Goal: Subscribe to service/newsletter

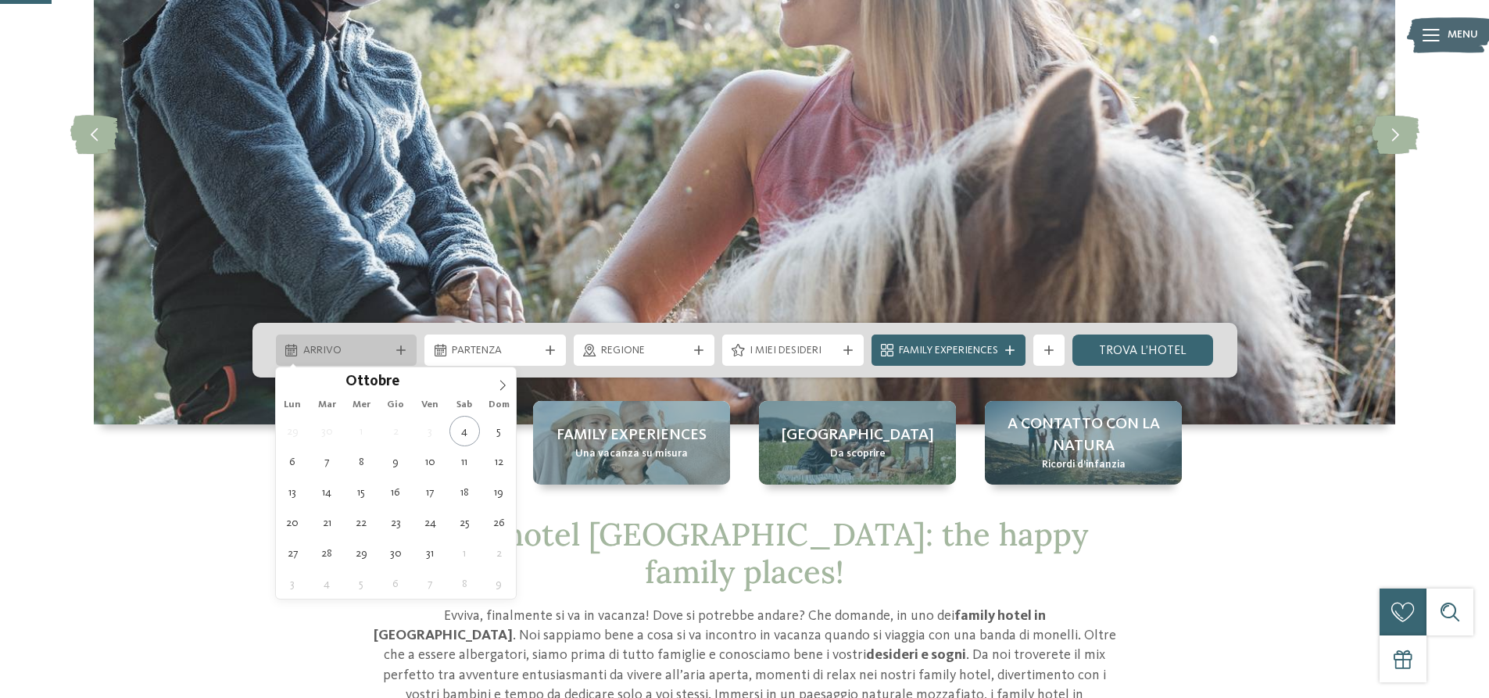
click at [367, 352] on span "Arrivo" at bounding box center [346, 351] width 87 height 16
click at [502, 388] on icon at bounding box center [502, 385] width 11 height 11
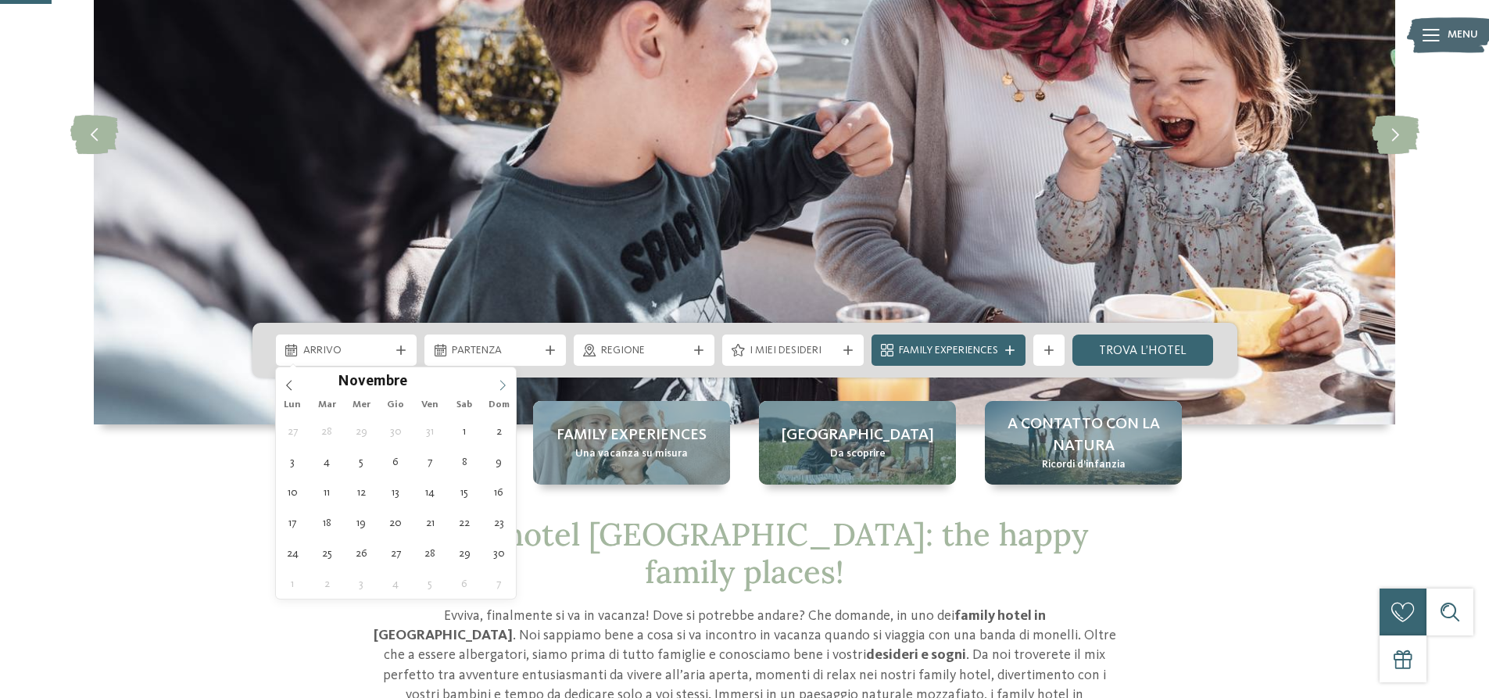
click at [502, 388] on icon at bounding box center [502, 385] width 11 height 11
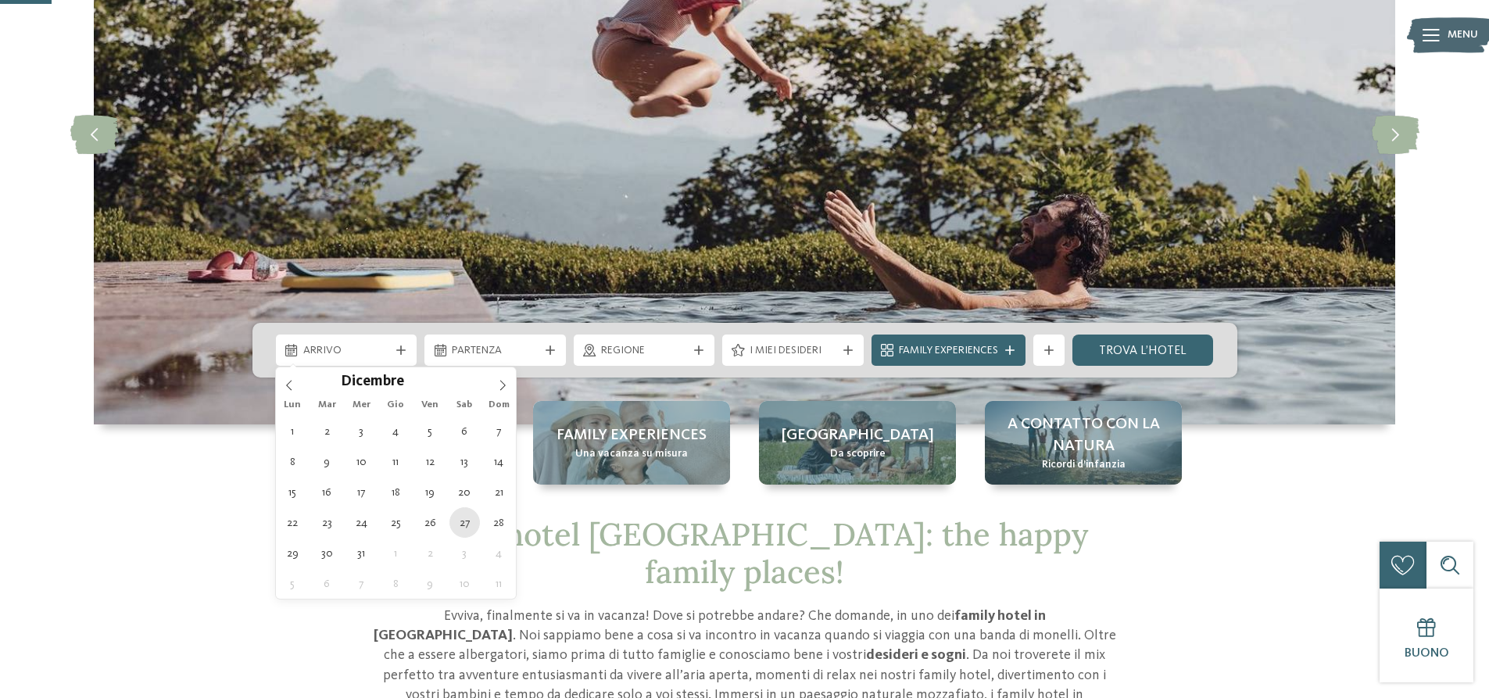
type div "27.12.2025"
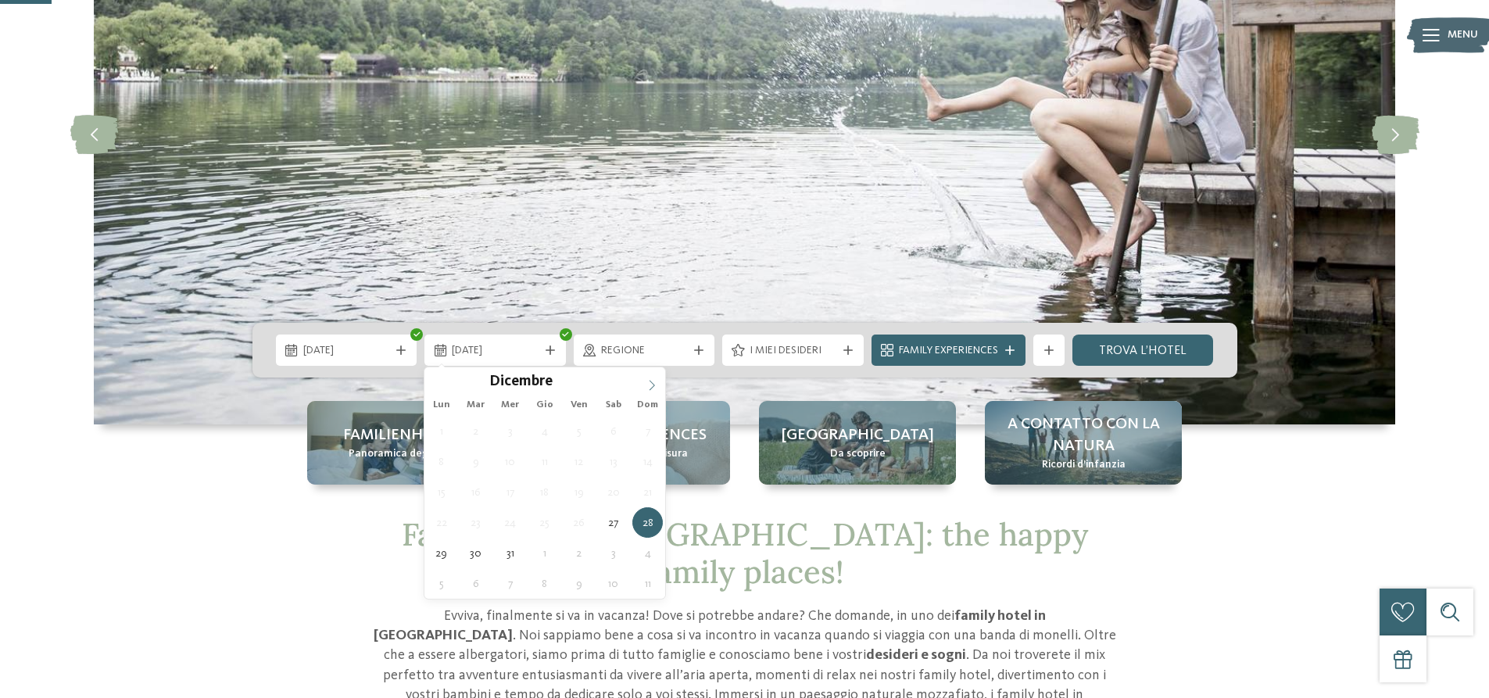
type input "****"
click at [652, 383] on icon at bounding box center [651, 385] width 5 height 10
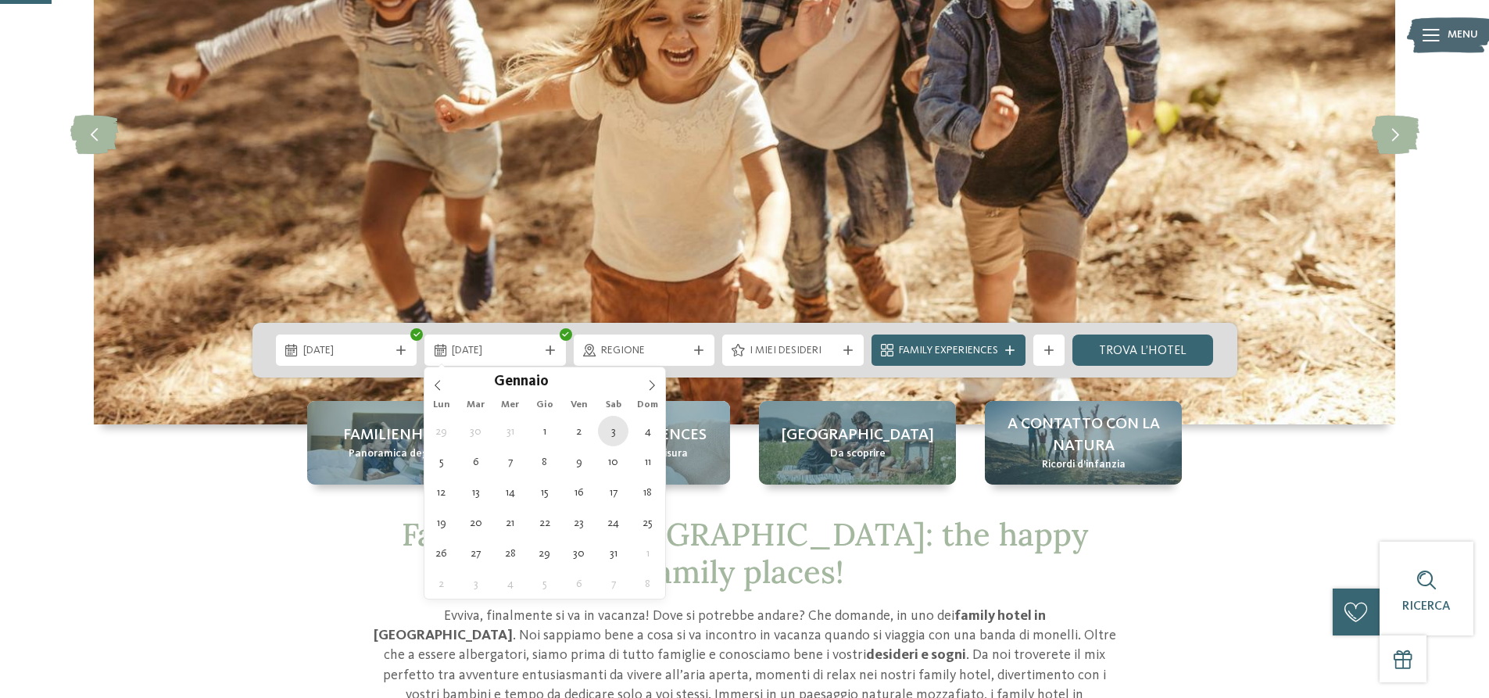
type div "03.01.2026"
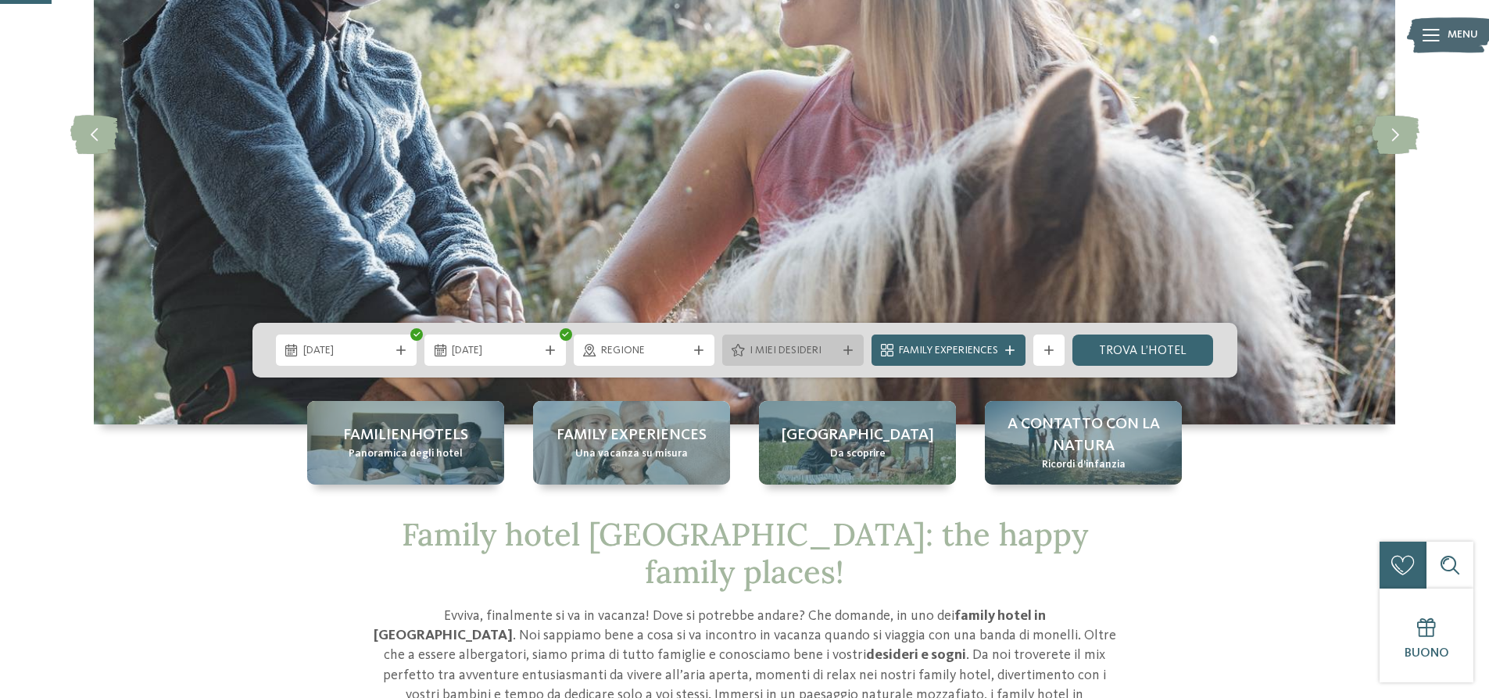
click at [848, 349] on icon at bounding box center [847, 349] width 9 height 9
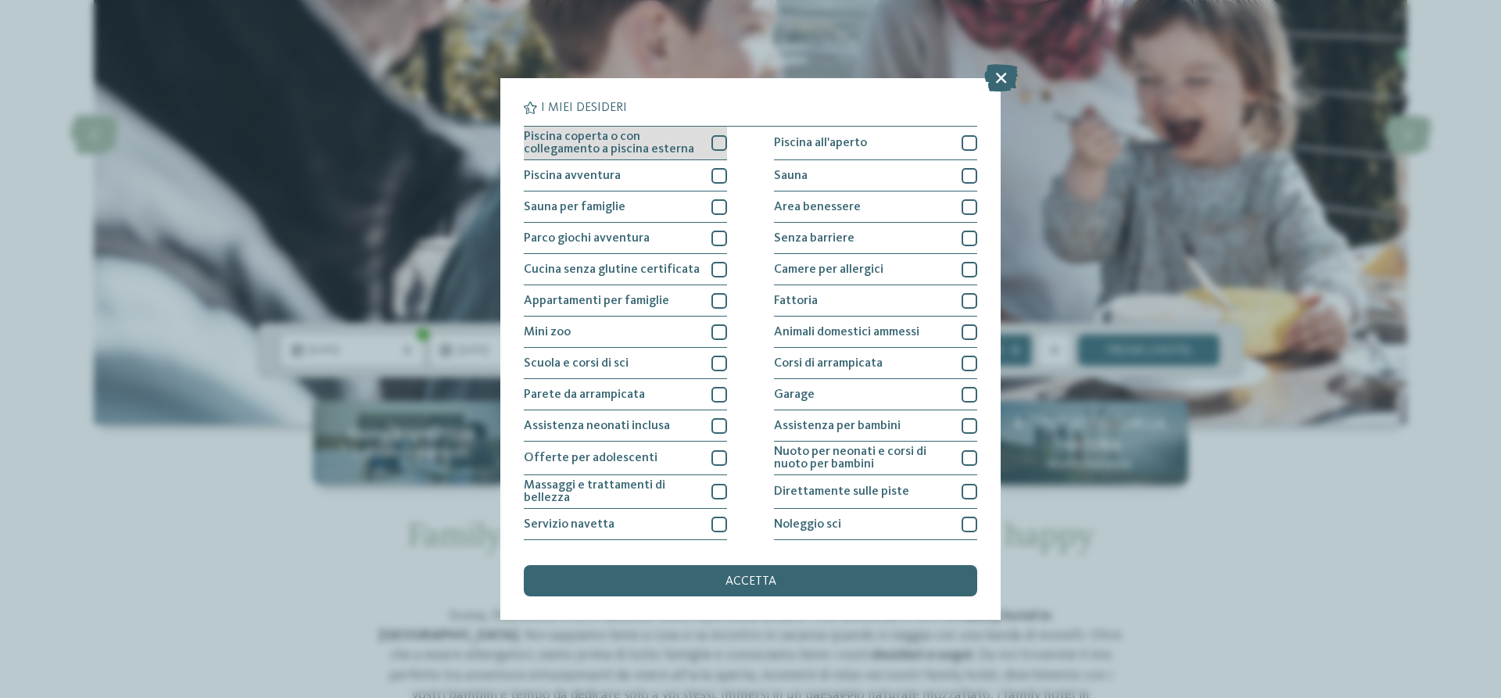
click at [718, 144] on div at bounding box center [719, 143] width 16 height 16
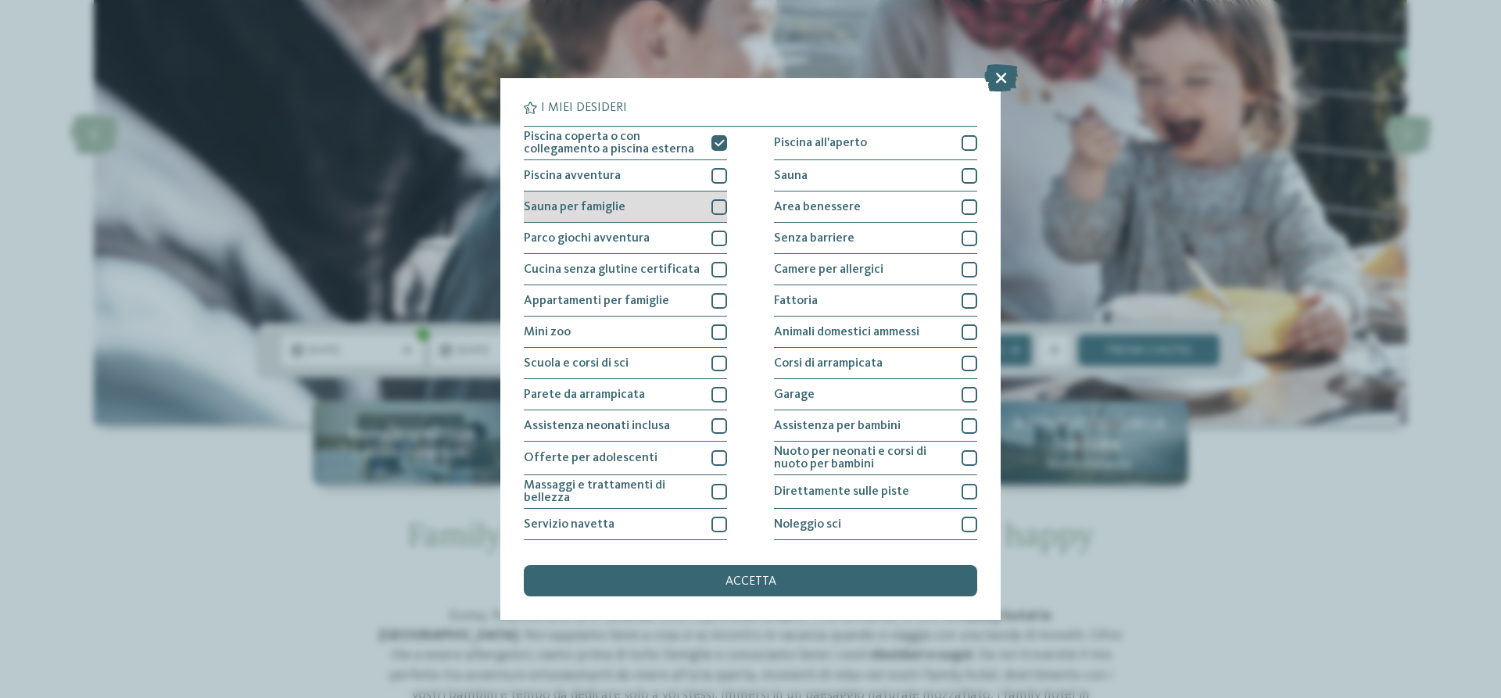
click at [715, 202] on div at bounding box center [719, 207] width 16 height 16
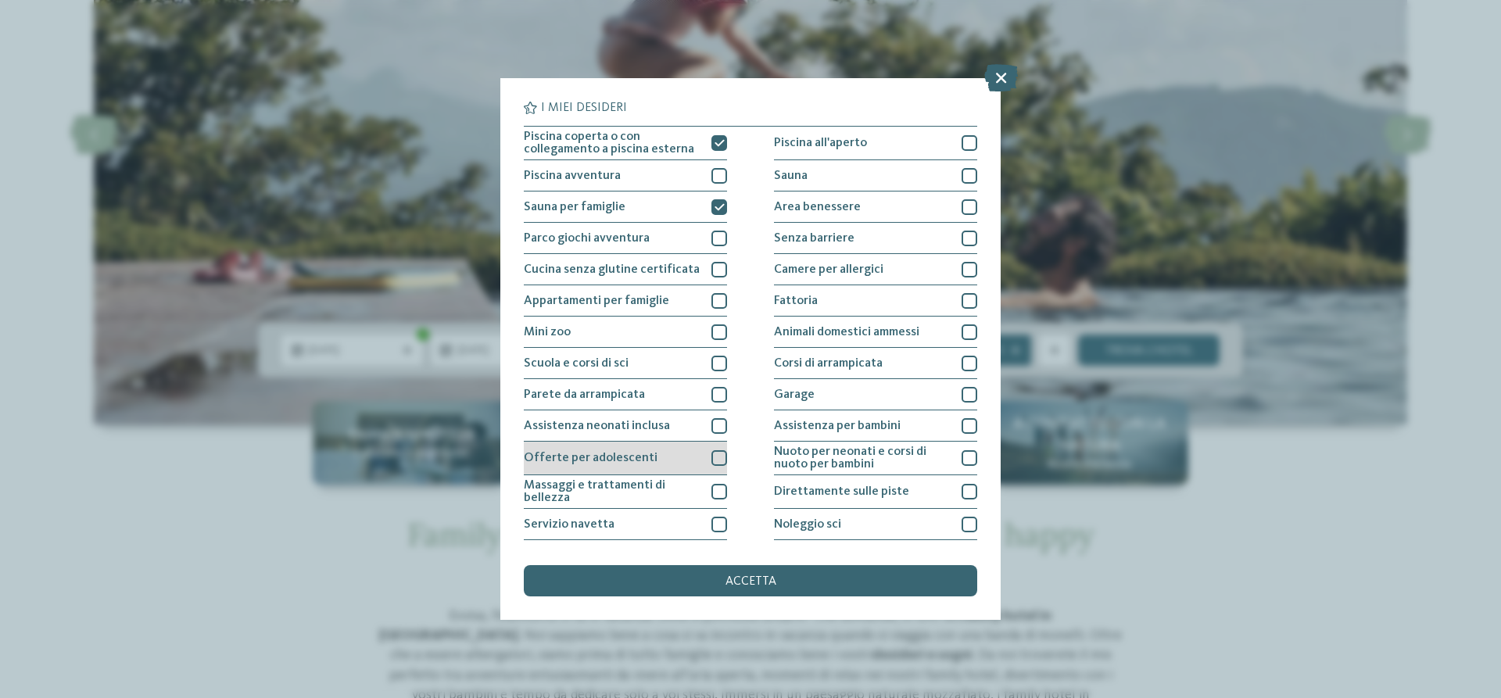
click at [712, 459] on div at bounding box center [719, 458] width 16 height 16
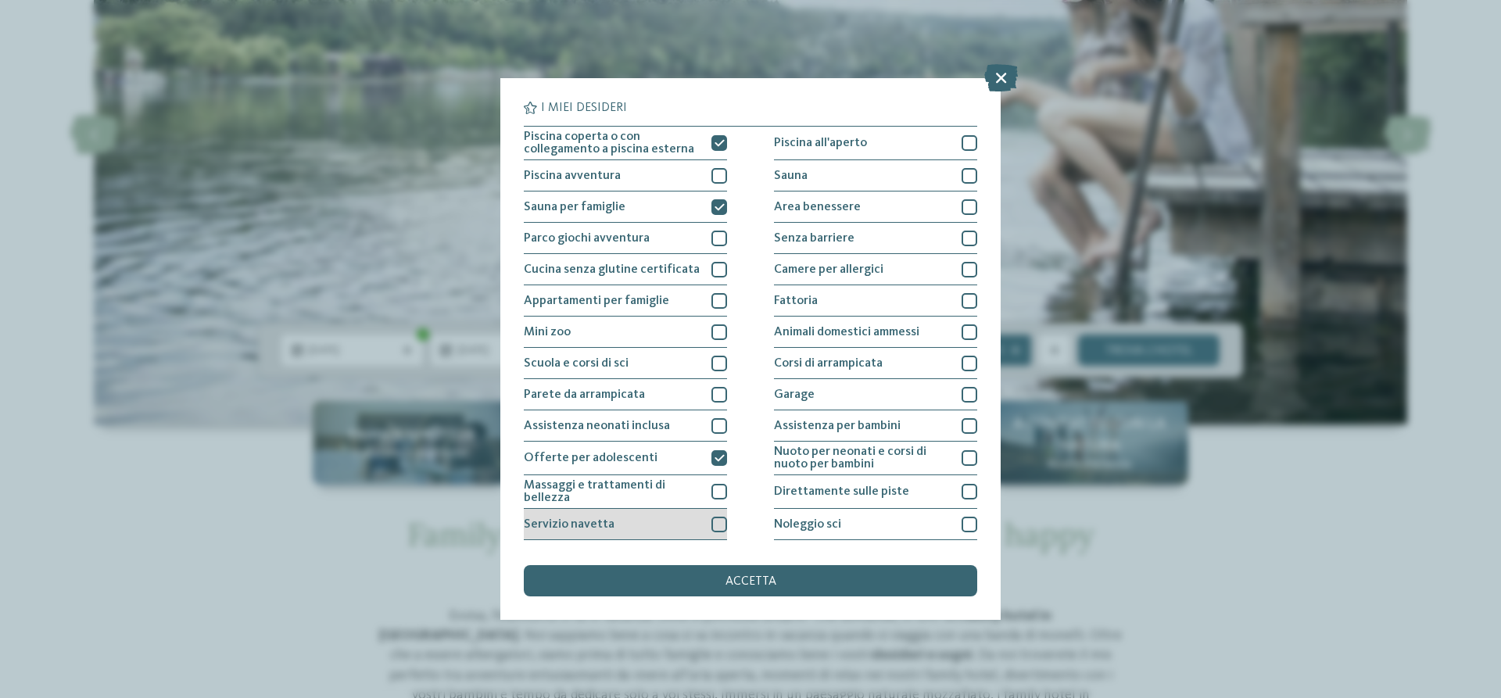
click at [716, 528] on div at bounding box center [719, 525] width 16 height 16
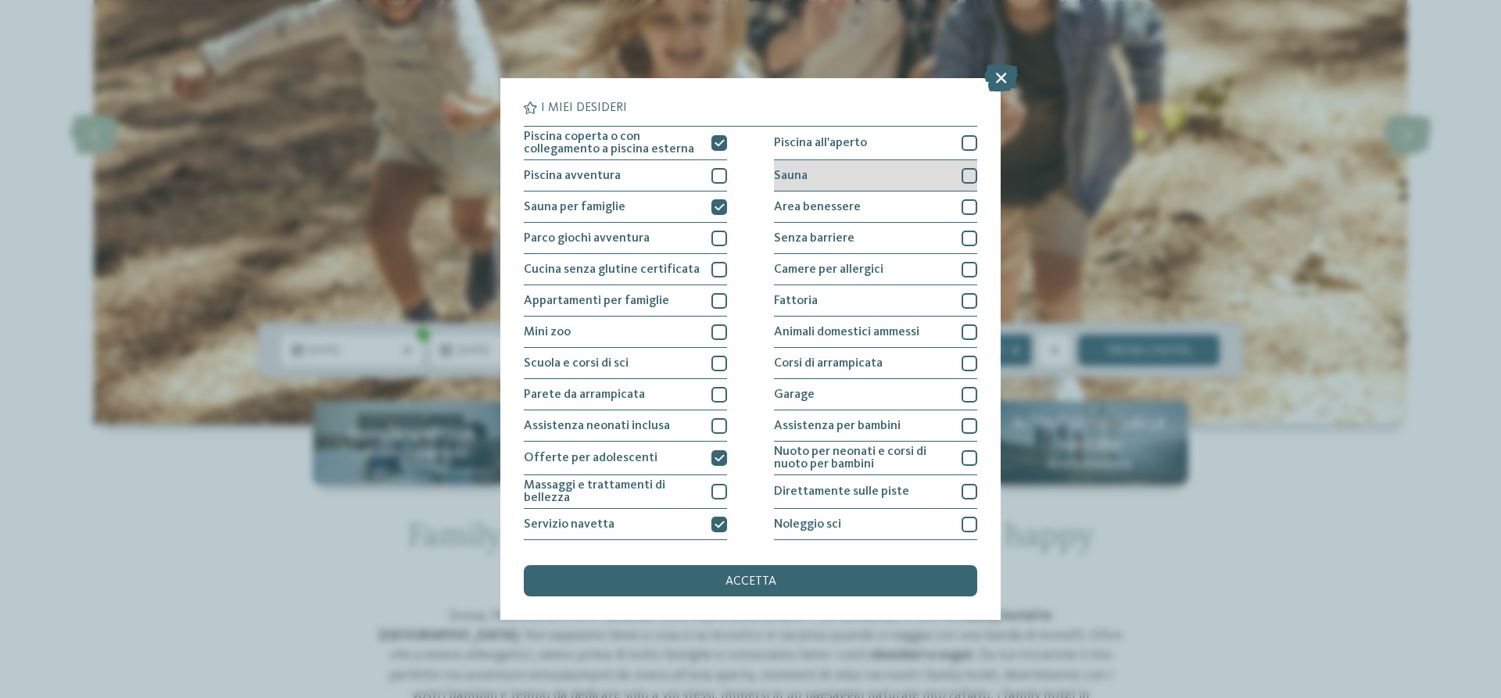
click at [961, 178] on div at bounding box center [969, 176] width 16 height 16
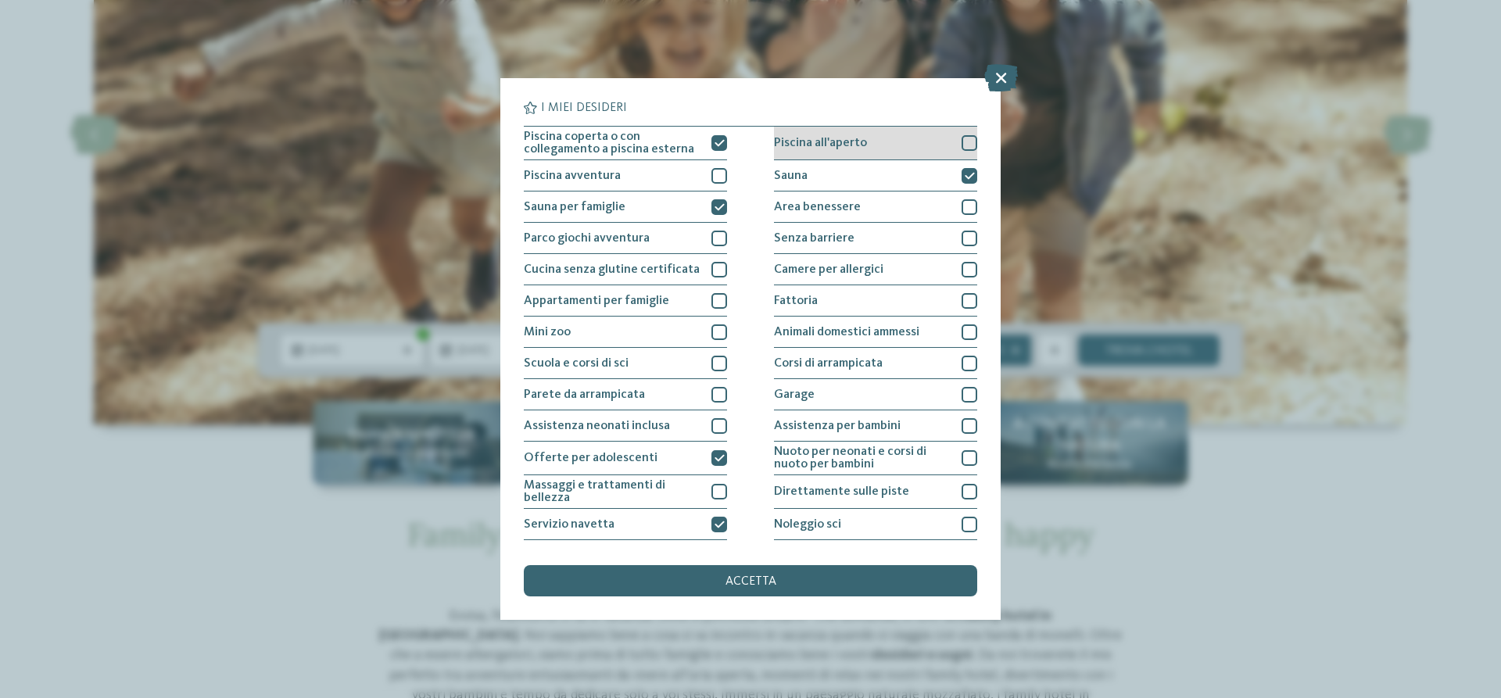
click at [961, 143] on div at bounding box center [969, 143] width 16 height 16
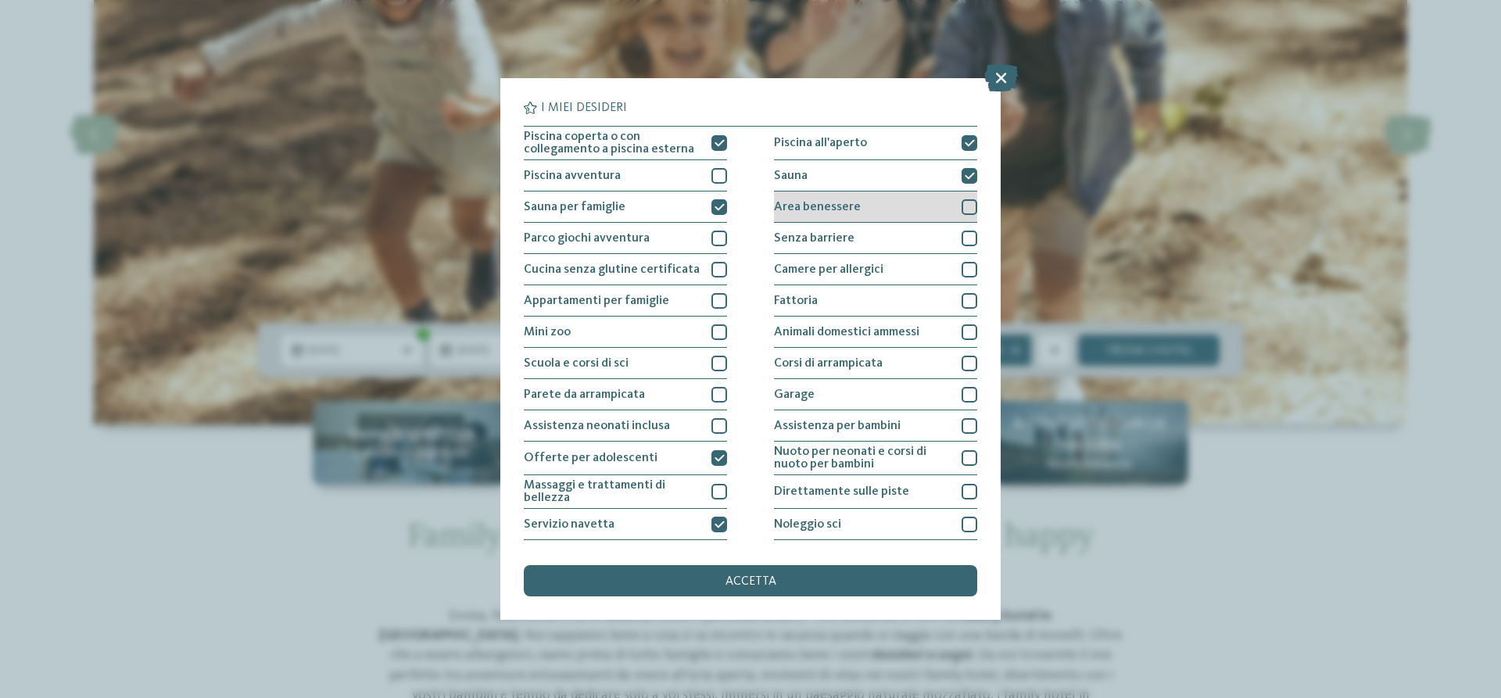
click at [961, 209] on div at bounding box center [969, 207] width 16 height 16
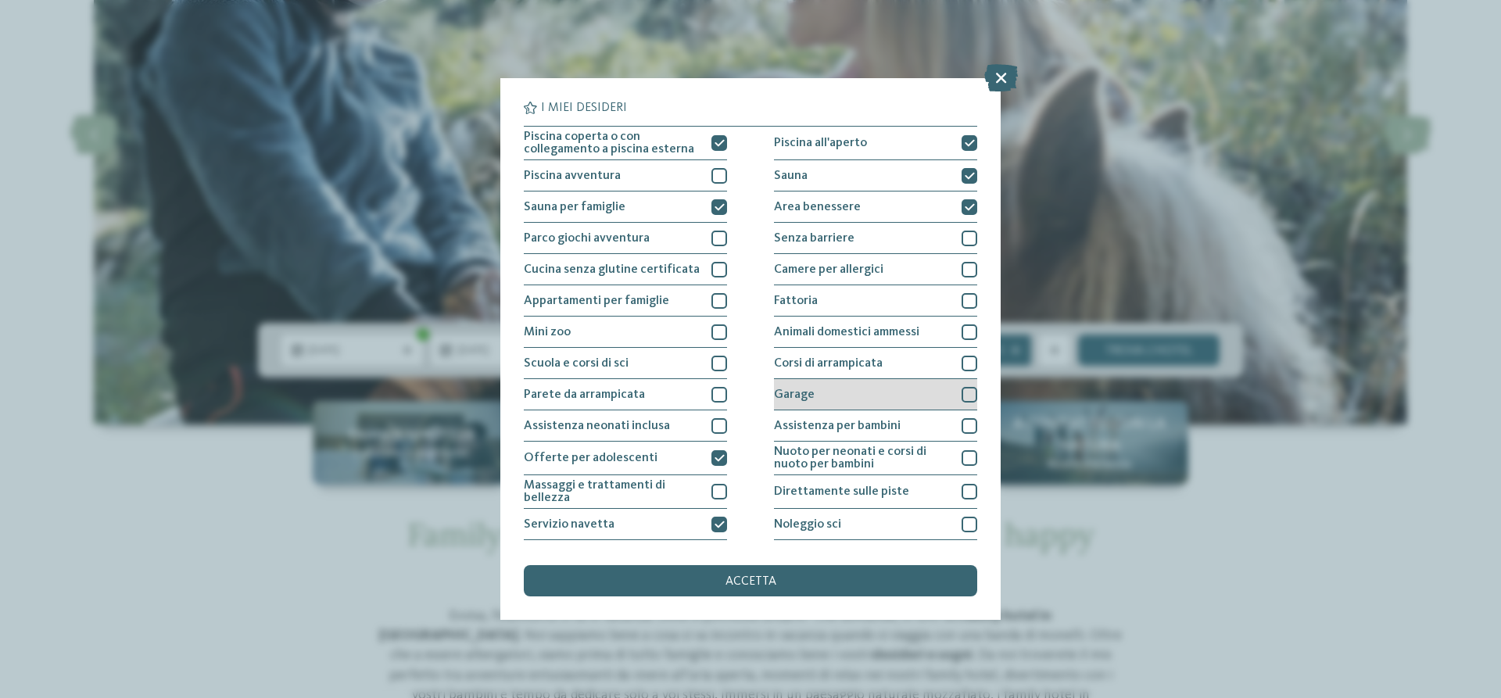
click at [962, 396] on div at bounding box center [969, 395] width 16 height 16
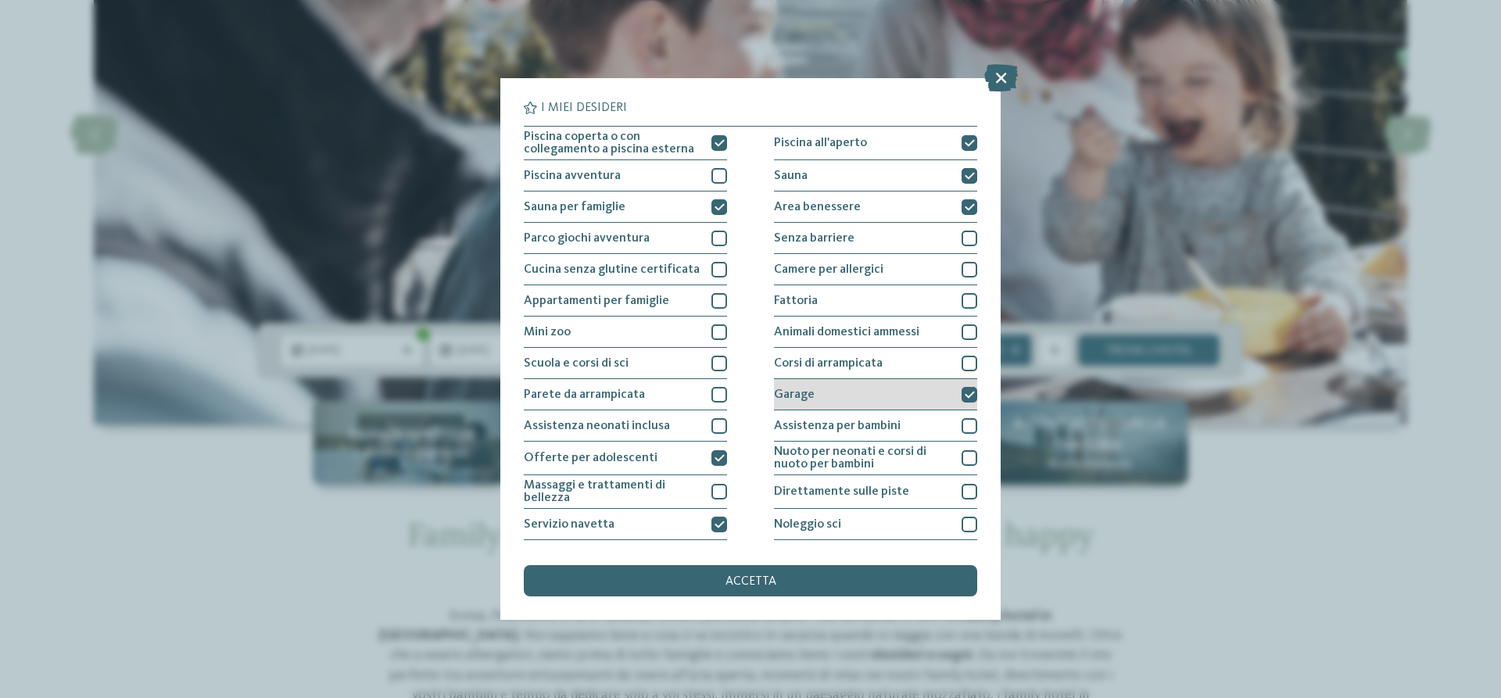
click at [964, 391] on icon at bounding box center [969, 394] width 10 height 9
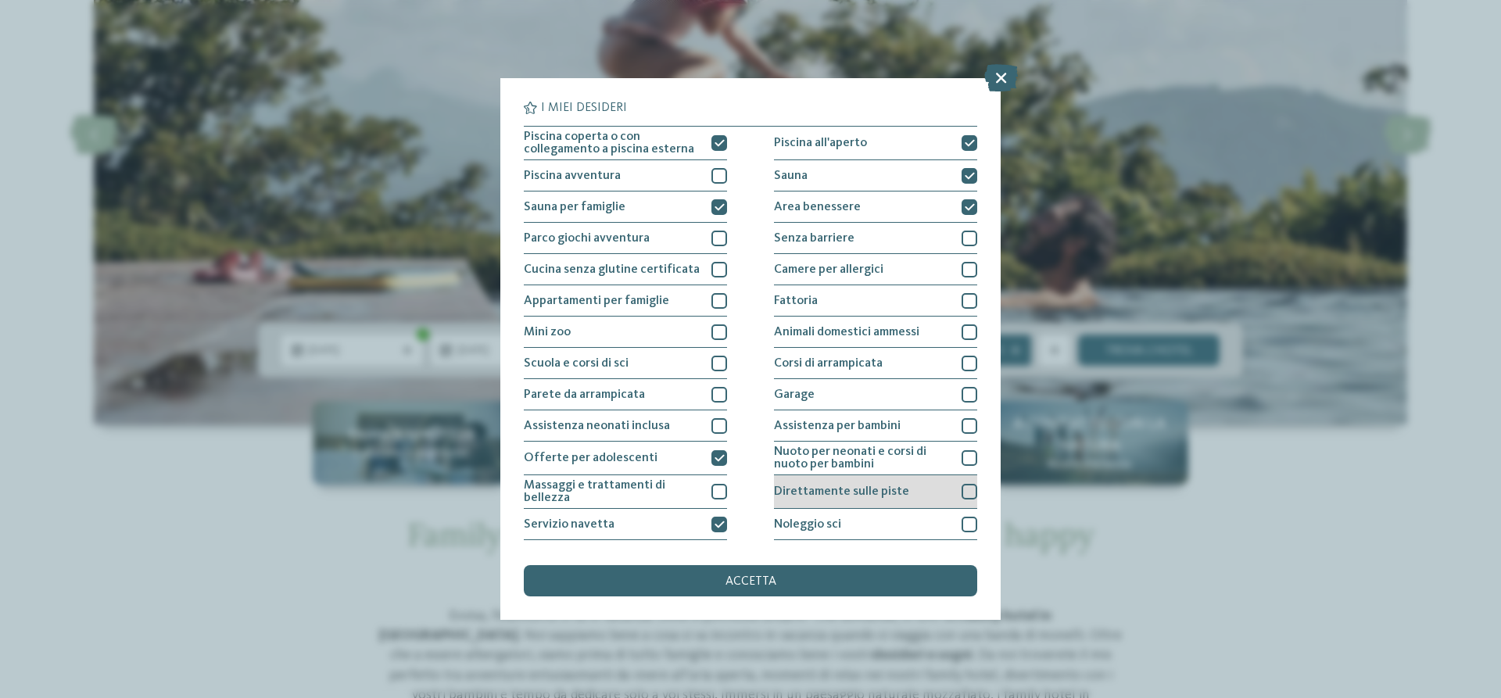
click at [961, 493] on div at bounding box center [969, 492] width 16 height 16
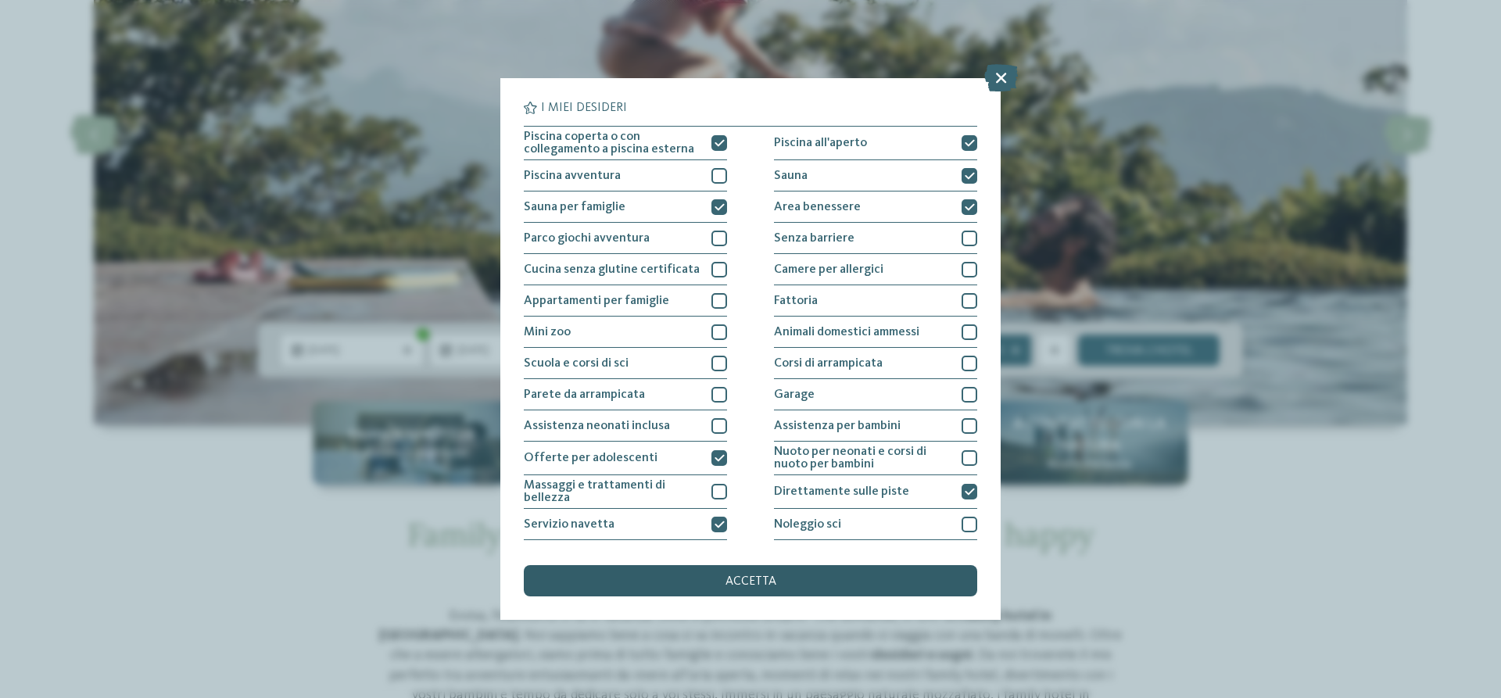
click at [863, 577] on div "accetta" at bounding box center [750, 580] width 453 height 31
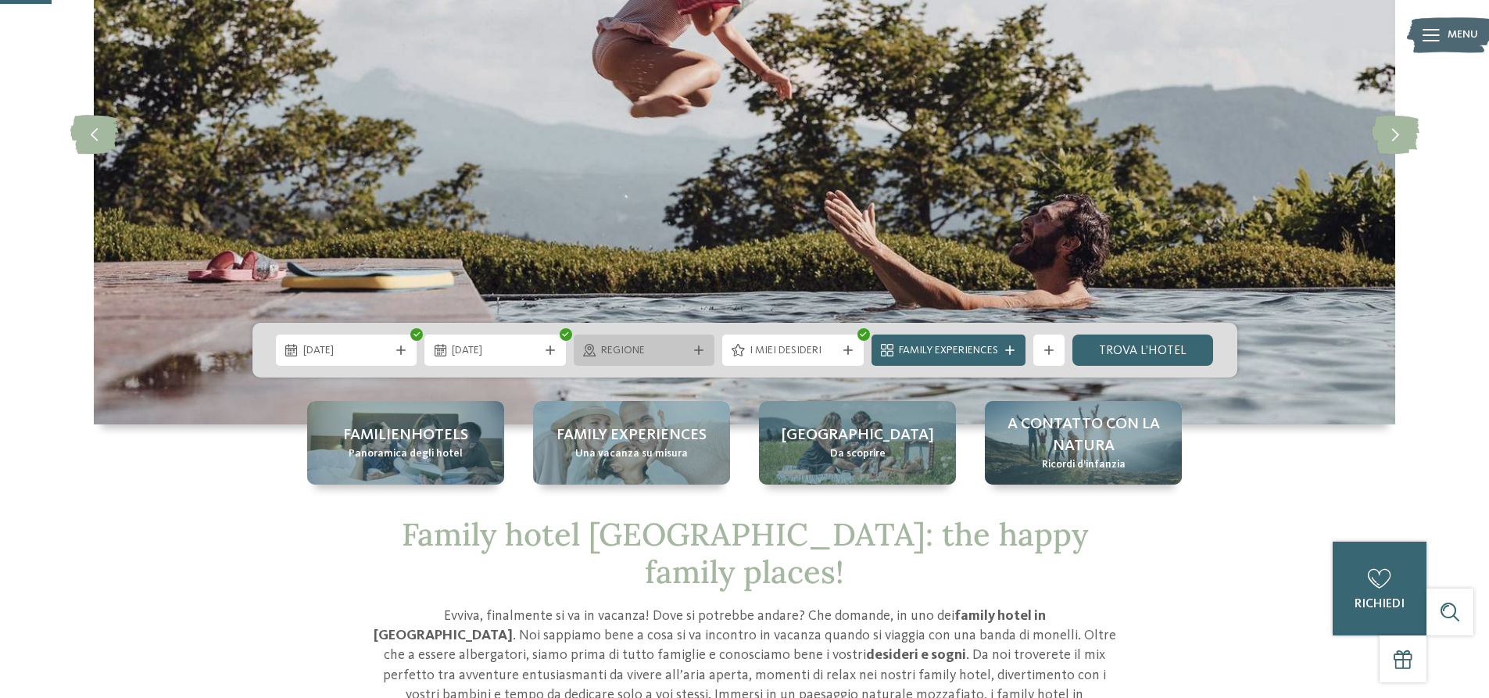
click at [700, 348] on icon at bounding box center [698, 349] width 9 height 9
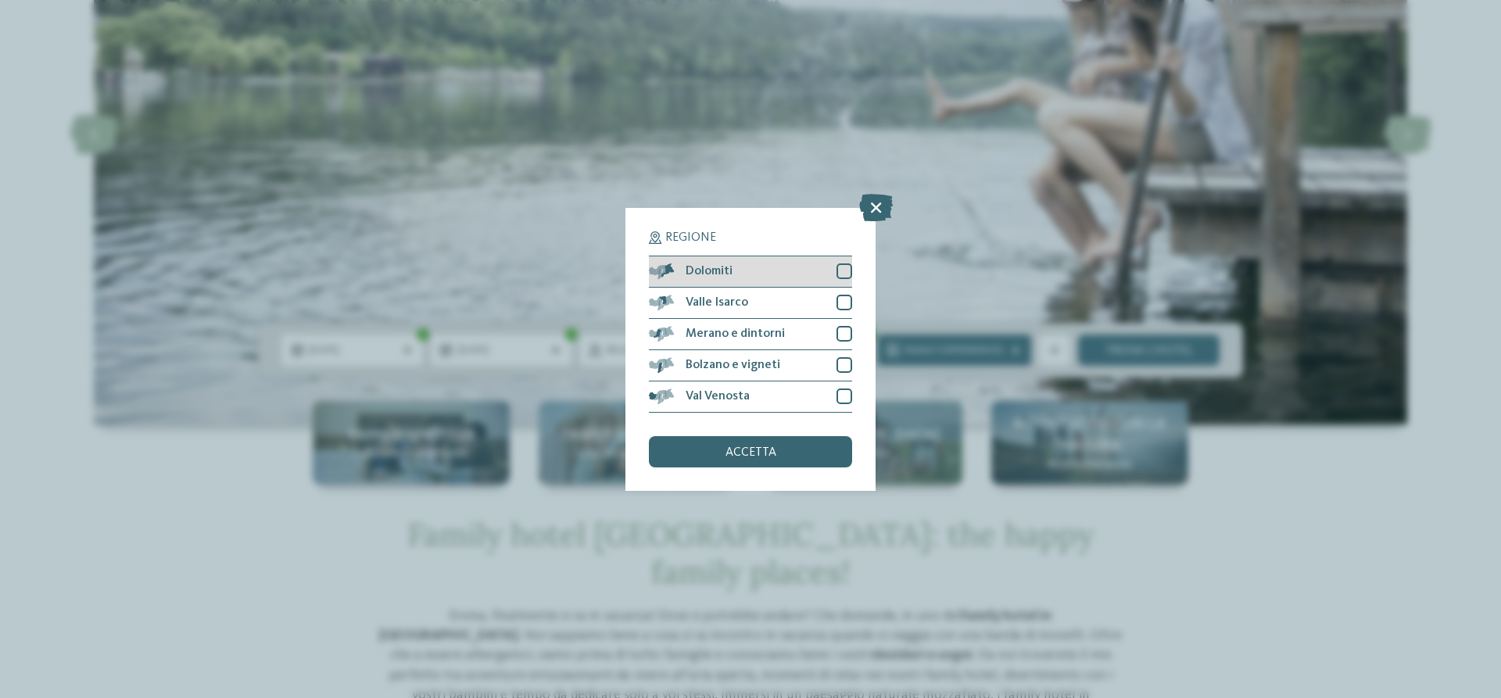
click at [845, 275] on div at bounding box center [844, 271] width 16 height 16
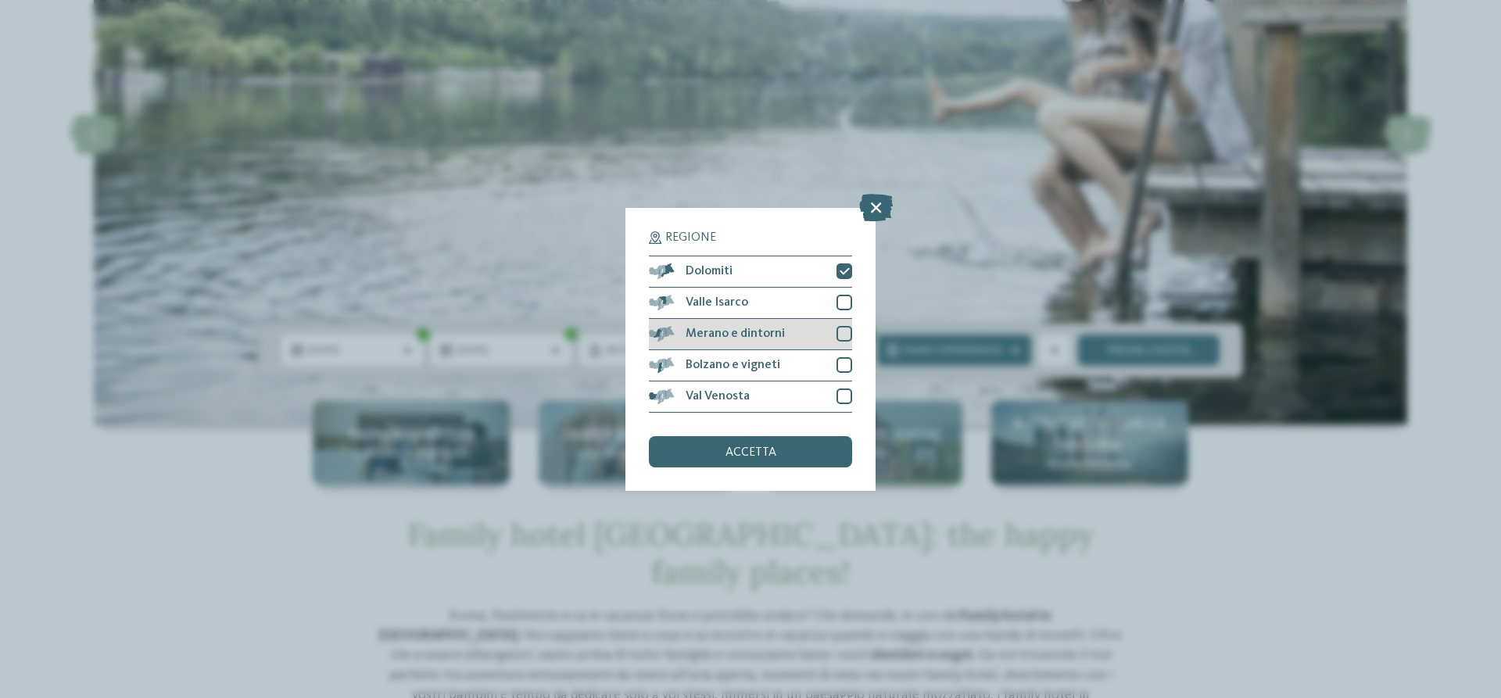
click at [843, 333] on div at bounding box center [844, 334] width 16 height 16
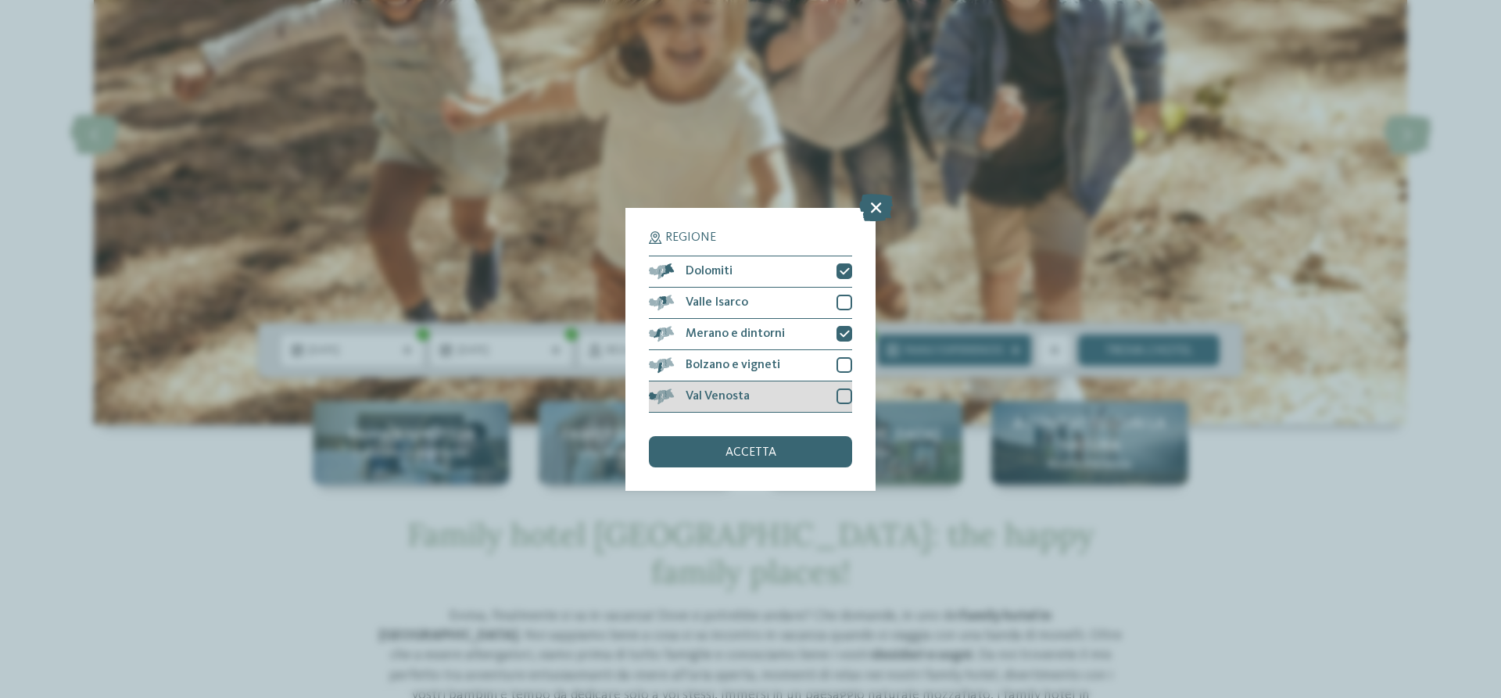
click at [839, 392] on div at bounding box center [844, 396] width 16 height 16
click at [842, 367] on div at bounding box center [844, 365] width 16 height 16
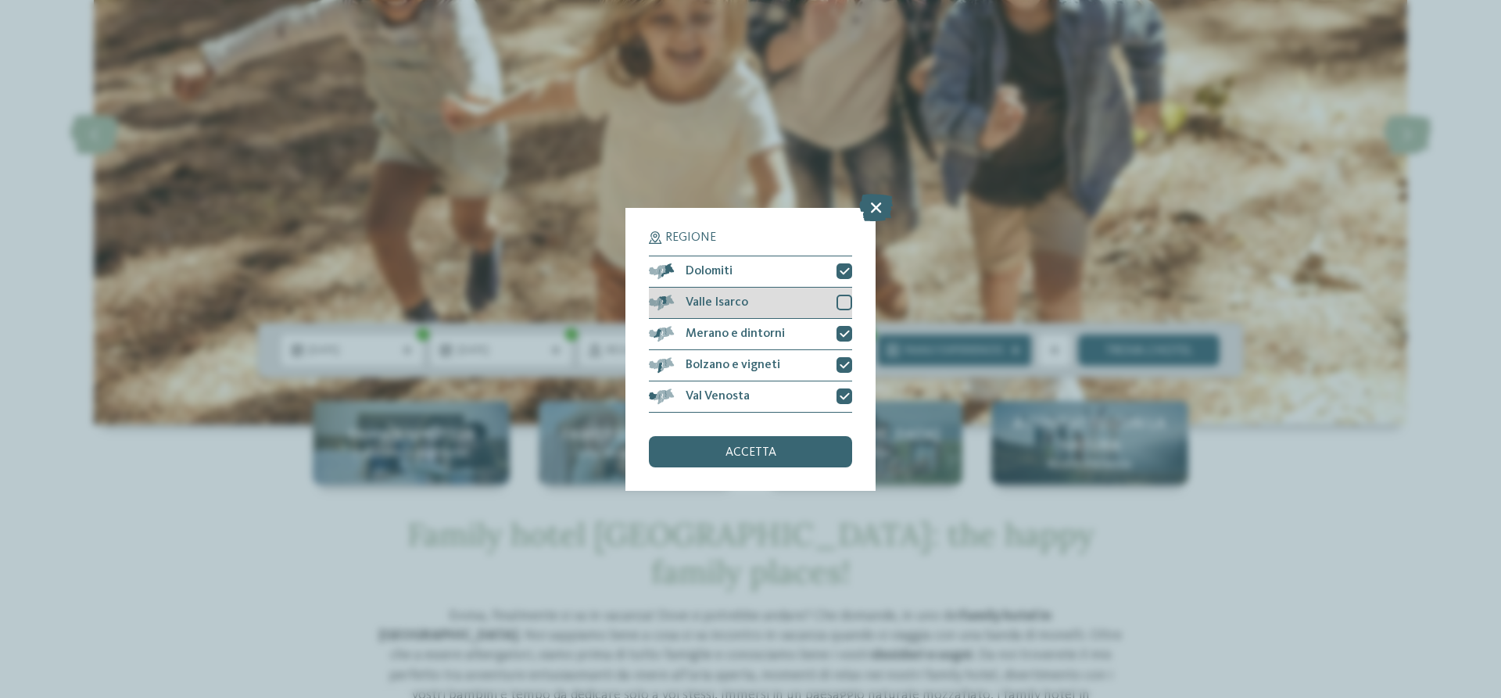
click at [845, 301] on div at bounding box center [844, 303] width 16 height 16
click at [803, 450] on div "accetta" at bounding box center [750, 451] width 203 height 31
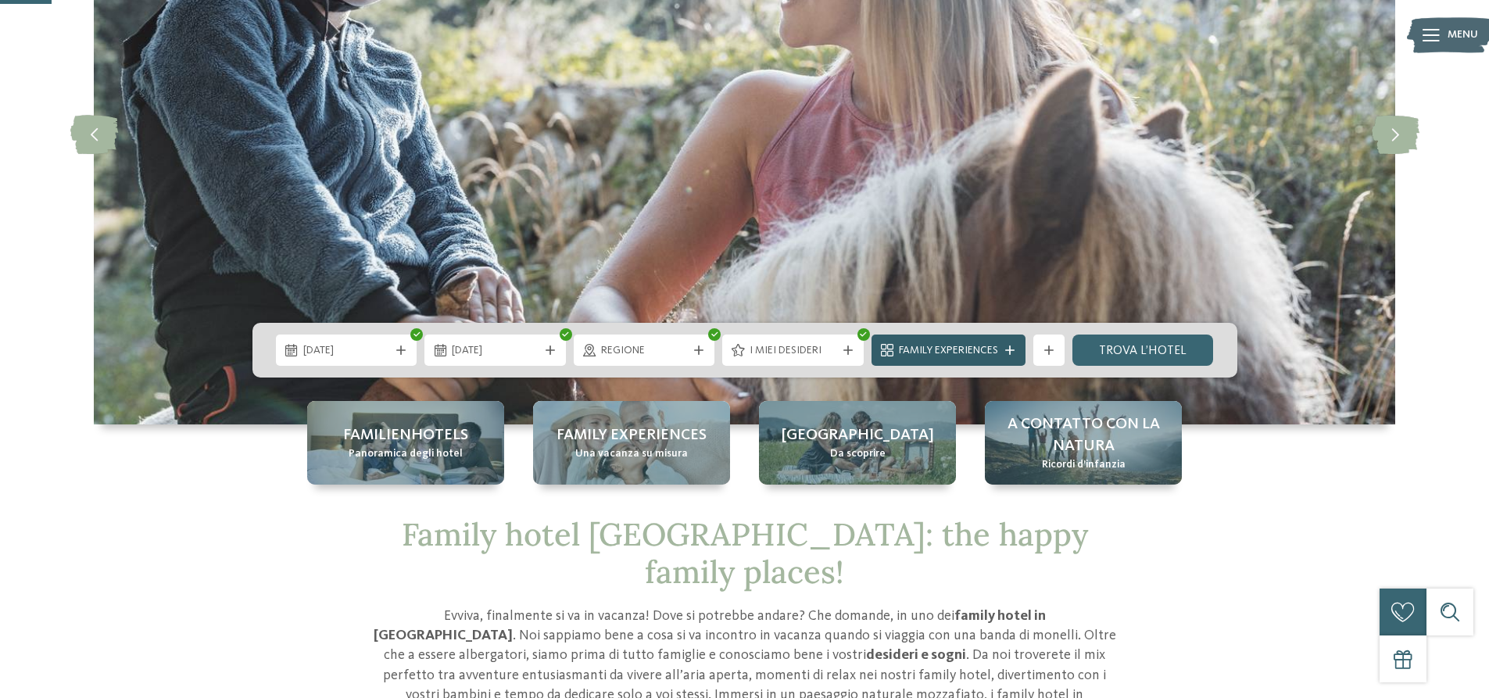
click at [1010, 350] on icon at bounding box center [1009, 349] width 9 height 9
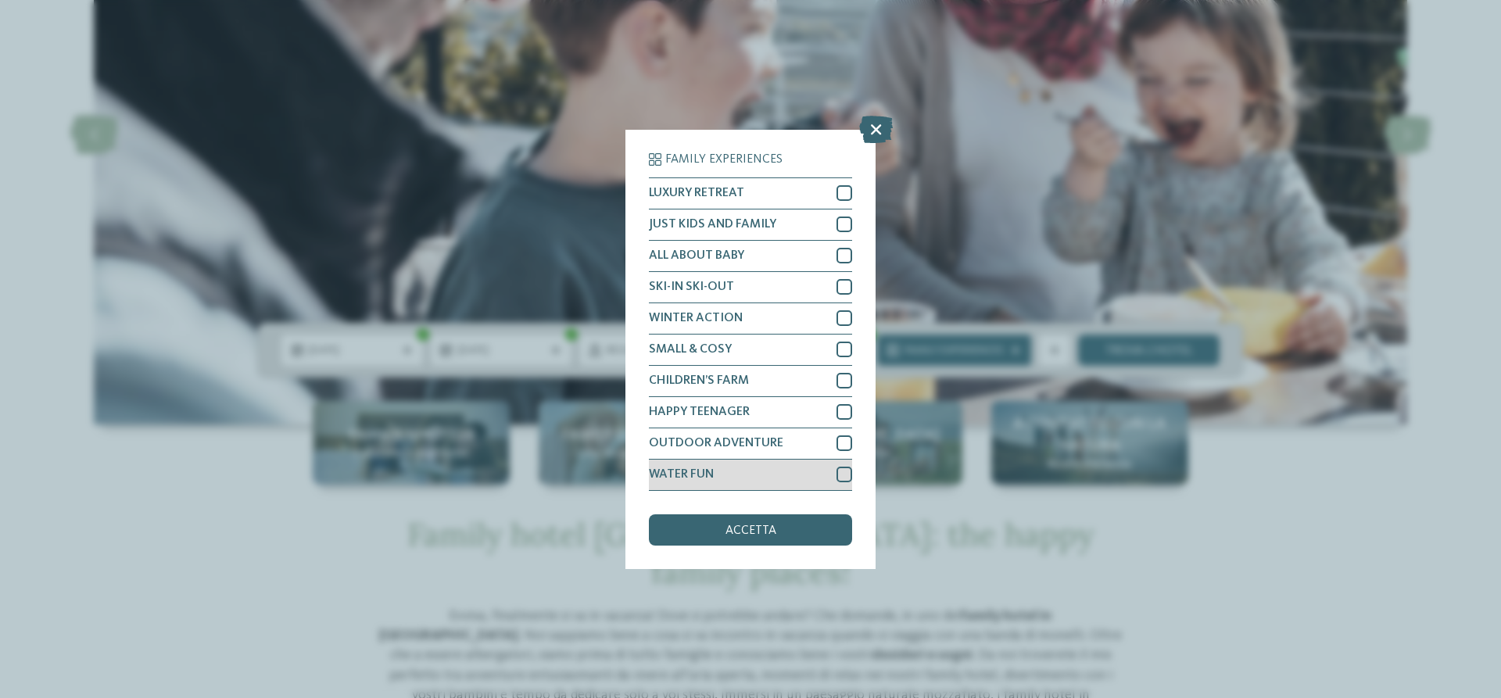
click at [846, 478] on div at bounding box center [844, 475] width 16 height 16
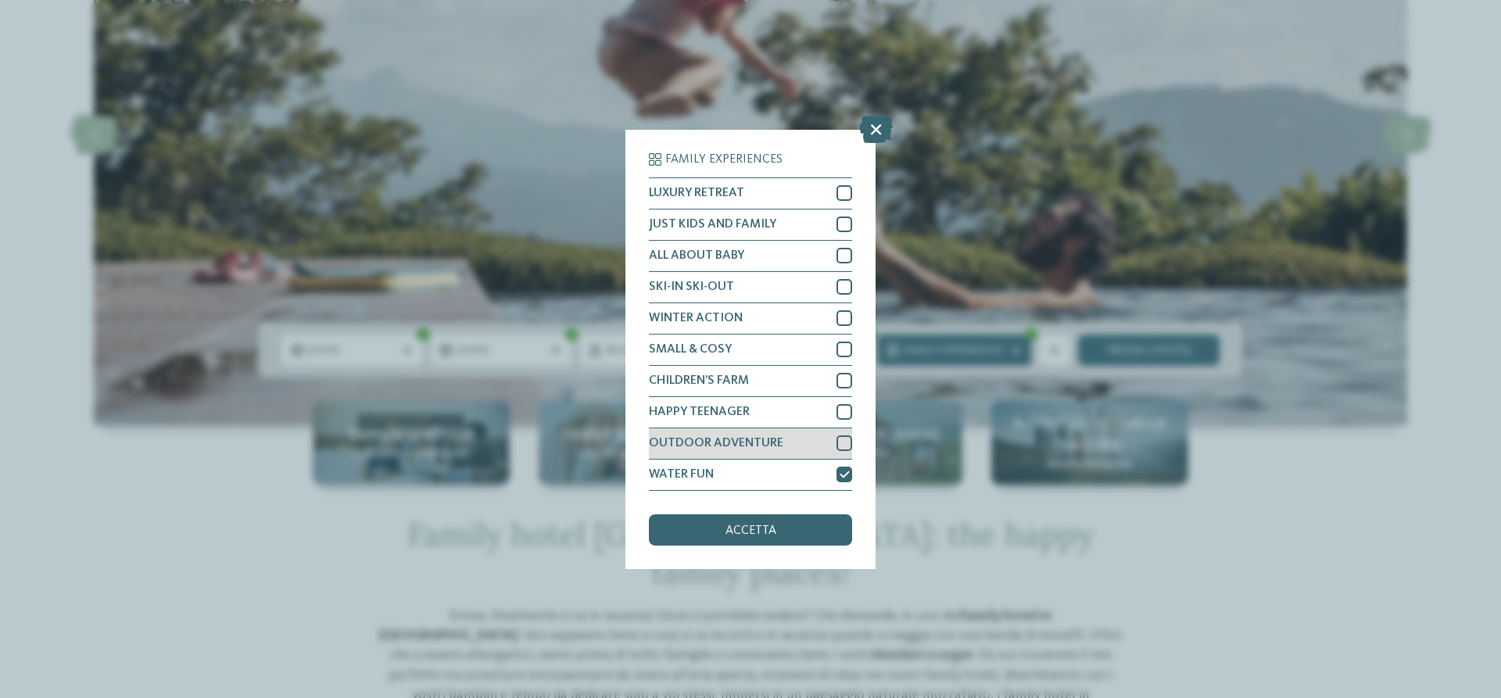
click at [842, 446] on div at bounding box center [844, 443] width 16 height 16
click at [850, 411] on div at bounding box center [844, 412] width 16 height 16
click at [843, 442] on icon at bounding box center [844, 442] width 10 height 9
click at [842, 472] on icon at bounding box center [844, 474] width 10 height 9
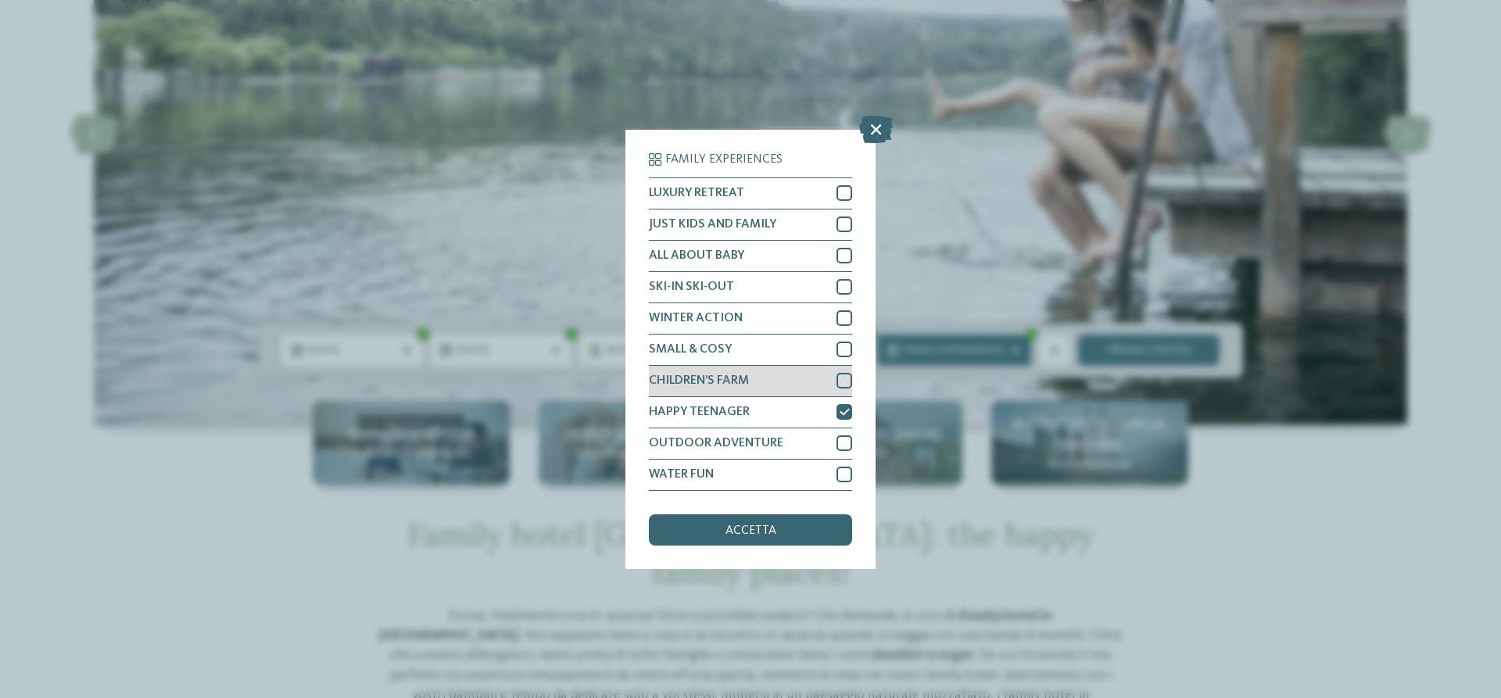
click at [843, 378] on div at bounding box center [844, 381] width 16 height 16
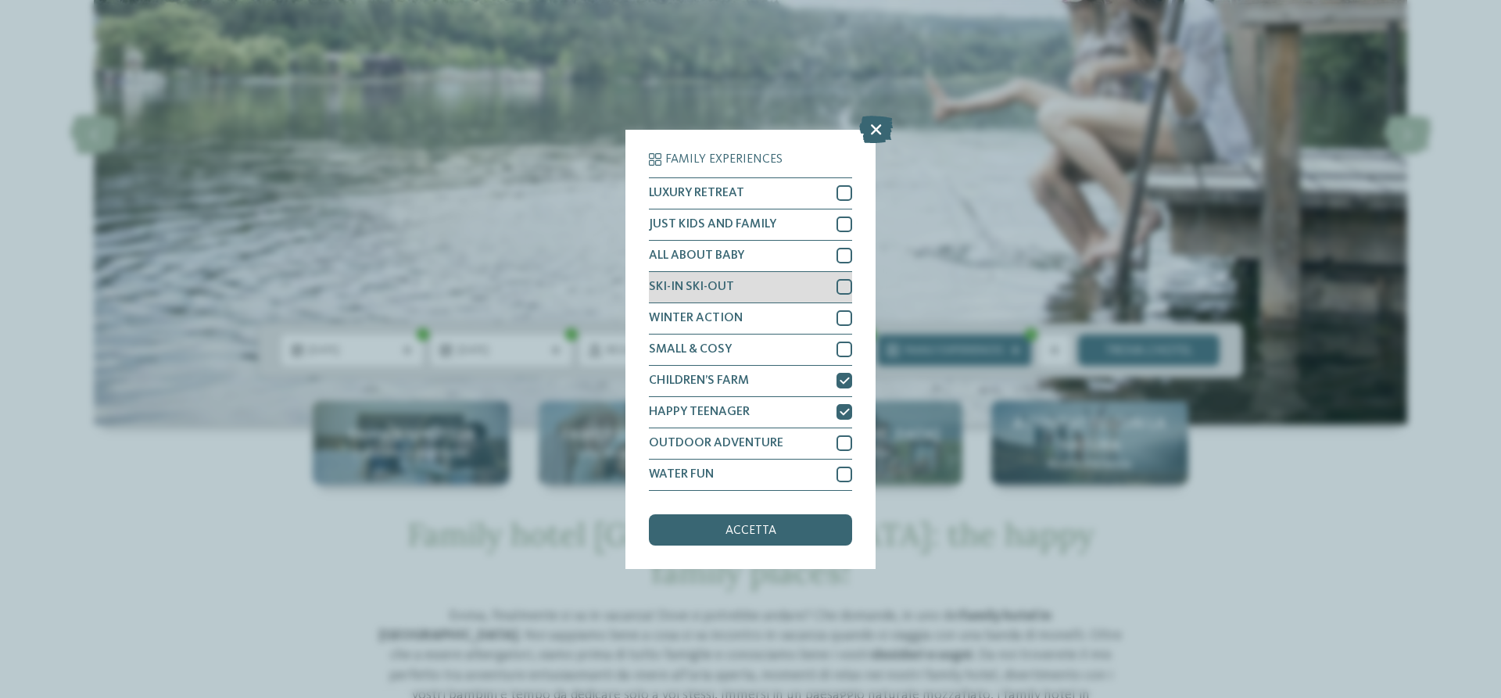
click at [840, 291] on div at bounding box center [844, 287] width 16 height 16
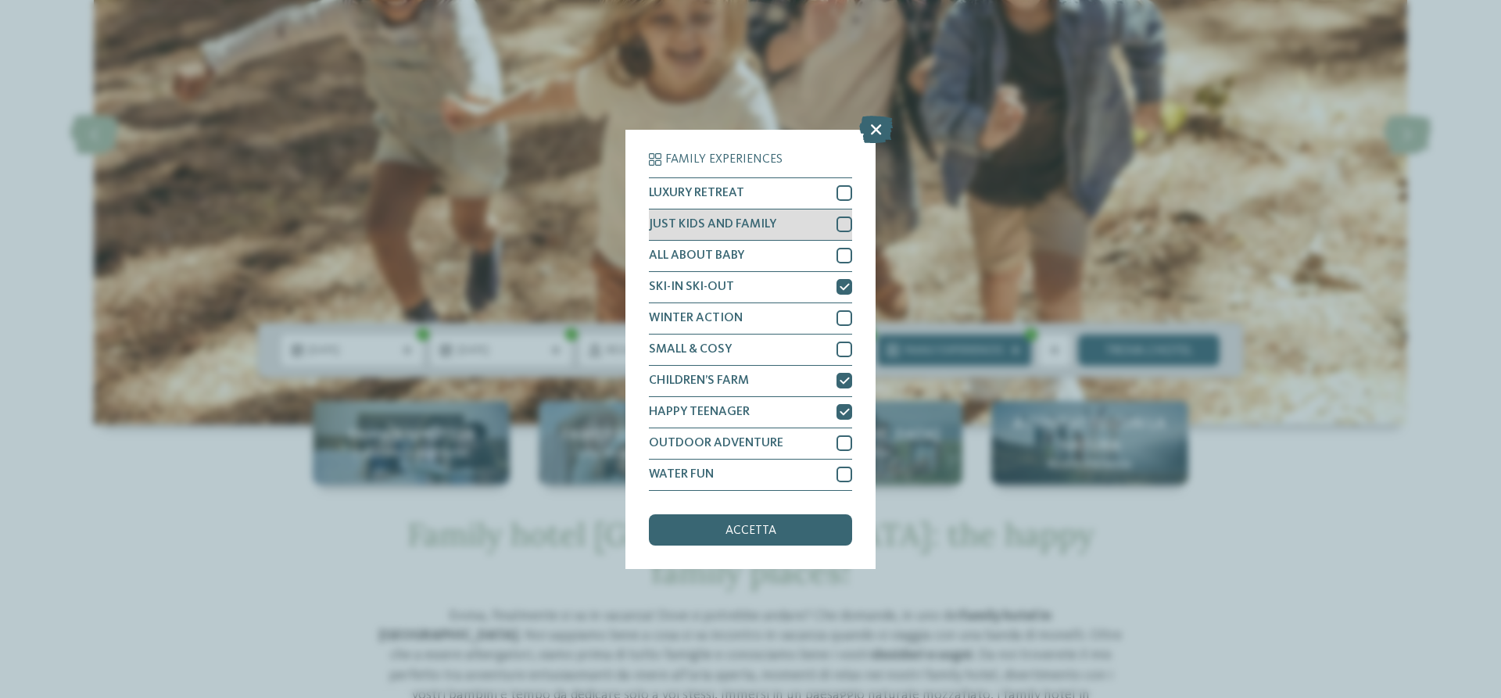
click at [842, 225] on div at bounding box center [844, 225] width 16 height 16
click at [790, 524] on div "accetta" at bounding box center [750, 529] width 203 height 31
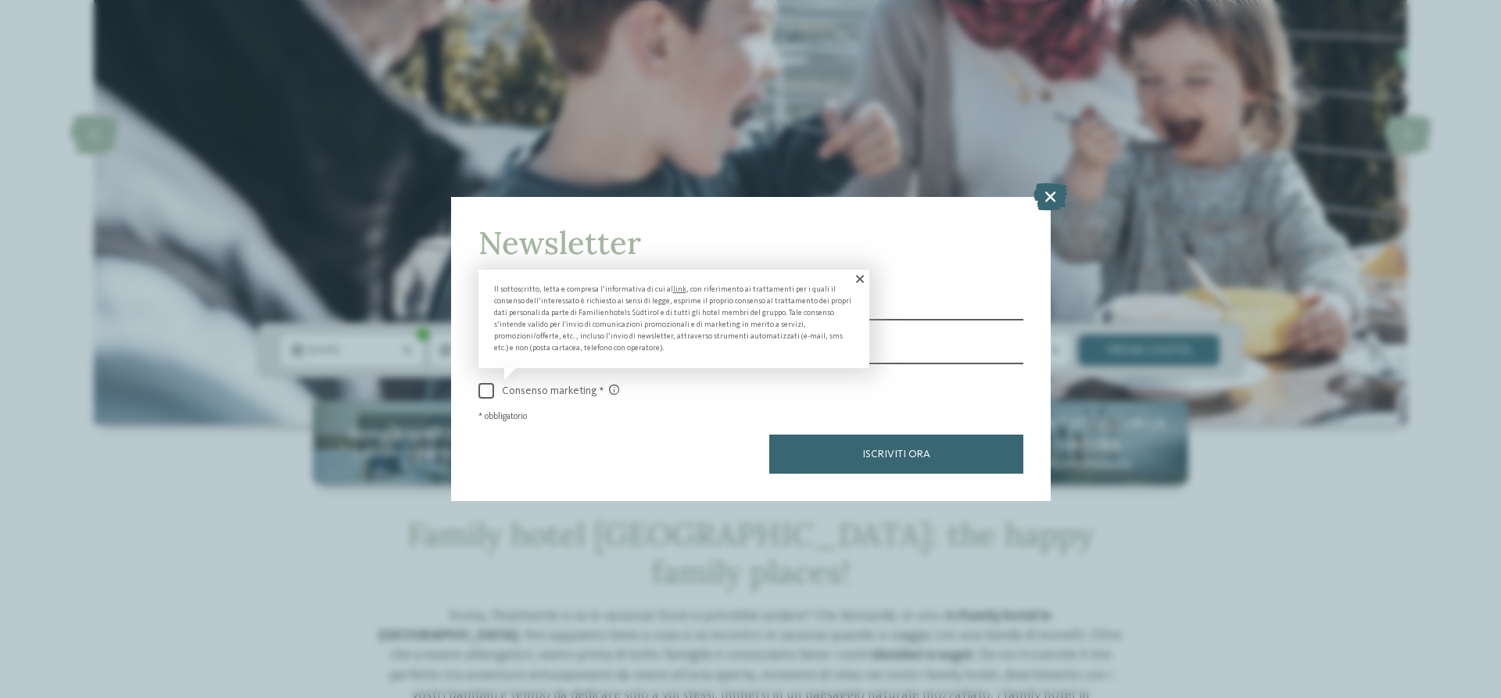
click at [487, 392] on span at bounding box center [486, 391] width 16 height 16
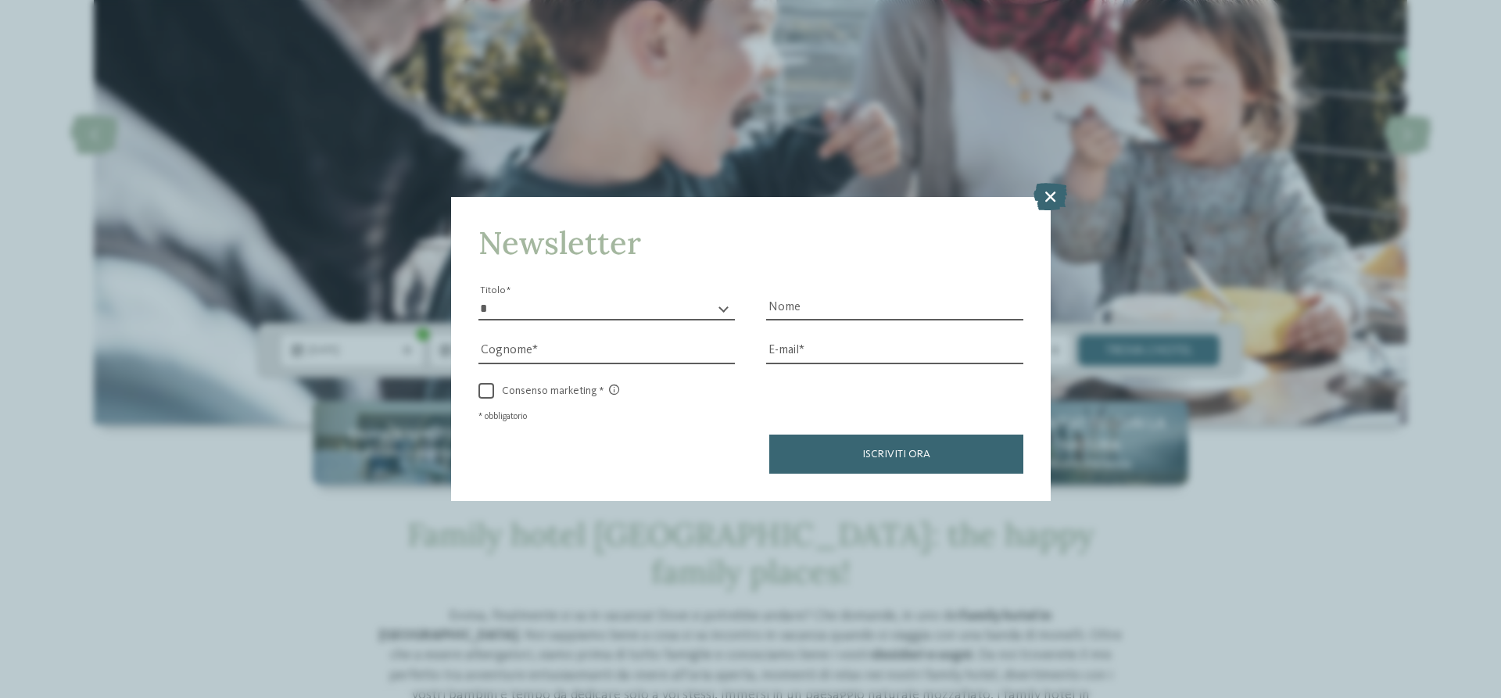
click at [660, 299] on select "* ****** ******* ******** ******" at bounding box center [606, 308] width 257 height 23
select select "*"
click at [478, 297] on select "* ****** ******* ******** ******" at bounding box center [606, 308] width 257 height 23
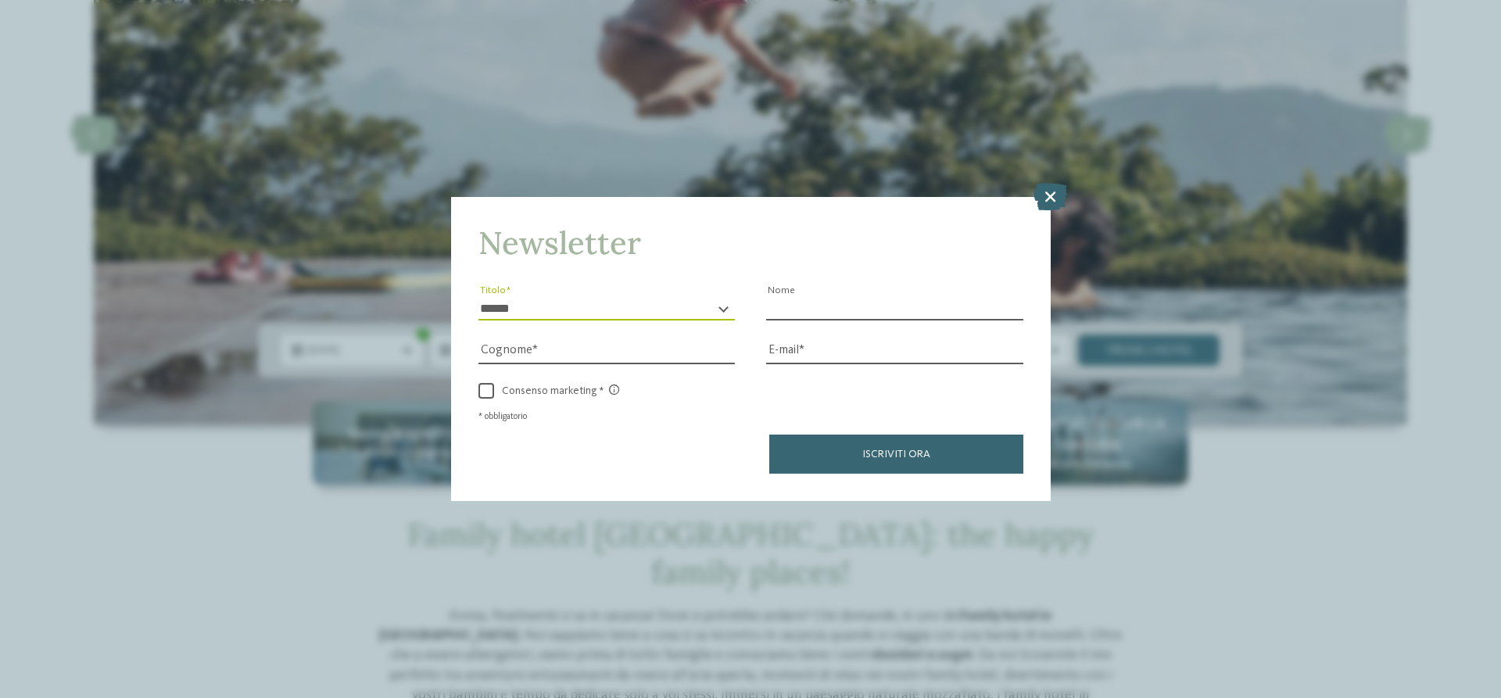
click at [824, 312] on input "Nome" at bounding box center [894, 308] width 257 height 23
type input "*******"
type input "********"
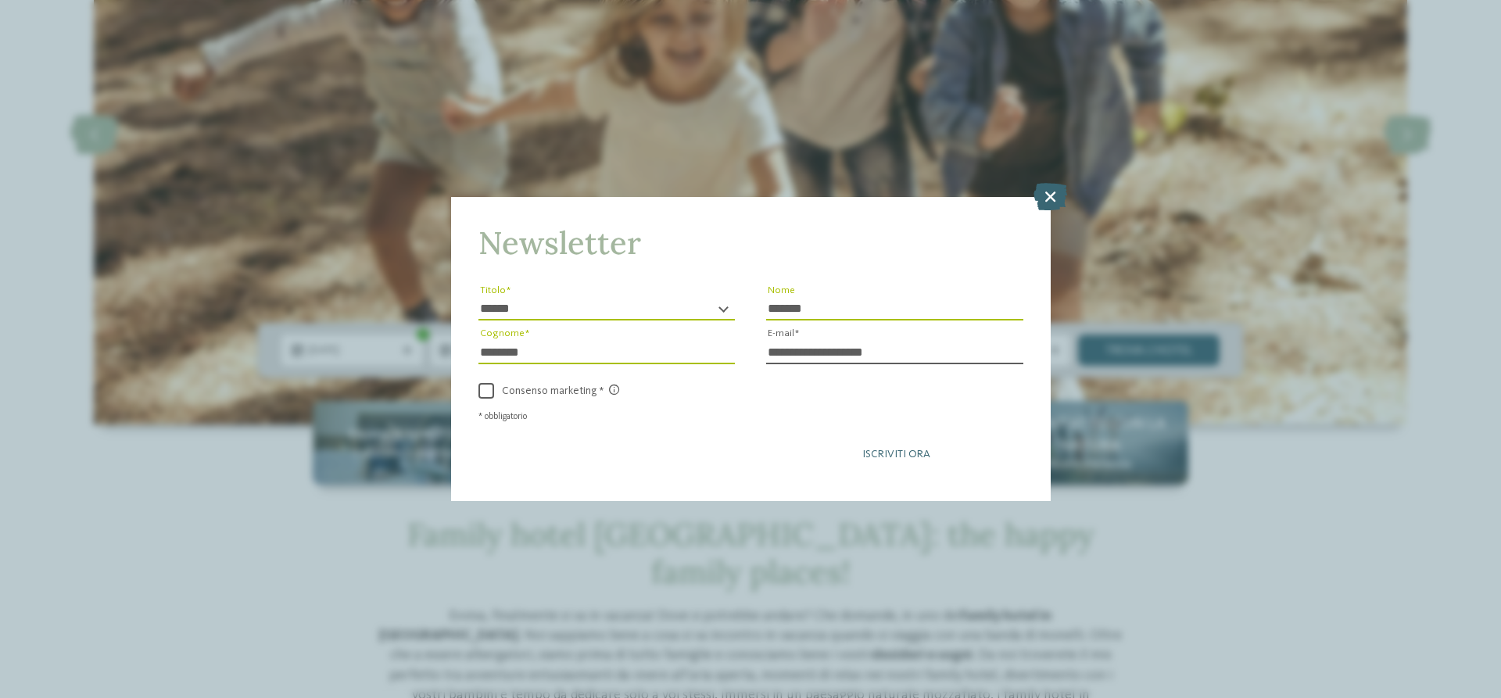
type input "**********"
click at [910, 454] on span "Iscriviti ora" at bounding box center [896, 454] width 68 height 11
